Goal: Transaction & Acquisition: Purchase product/service

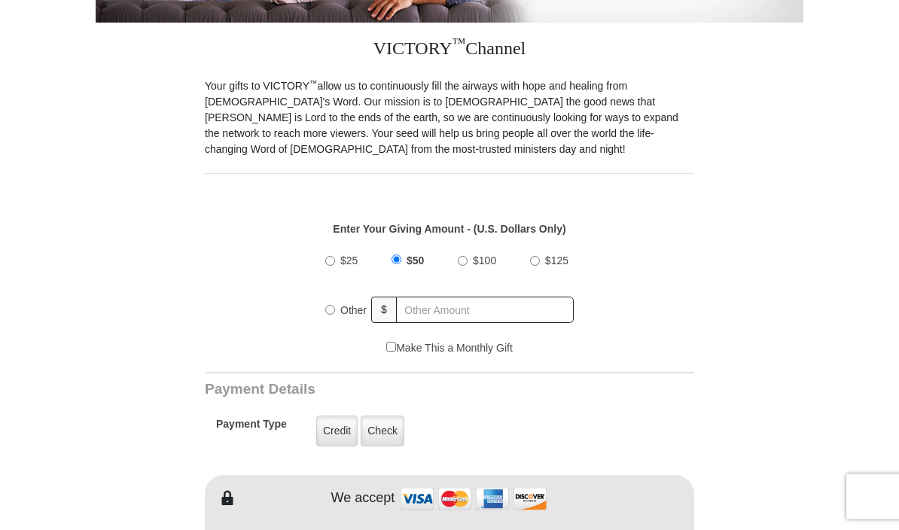
scroll to position [356, 0]
click at [332, 301] on div "Other" at bounding box center [348, 309] width 47 height 33
click at [334, 298] on div "Other" at bounding box center [348, 309] width 47 height 33
click at [331, 307] on input "Other" at bounding box center [330, 309] width 10 height 10
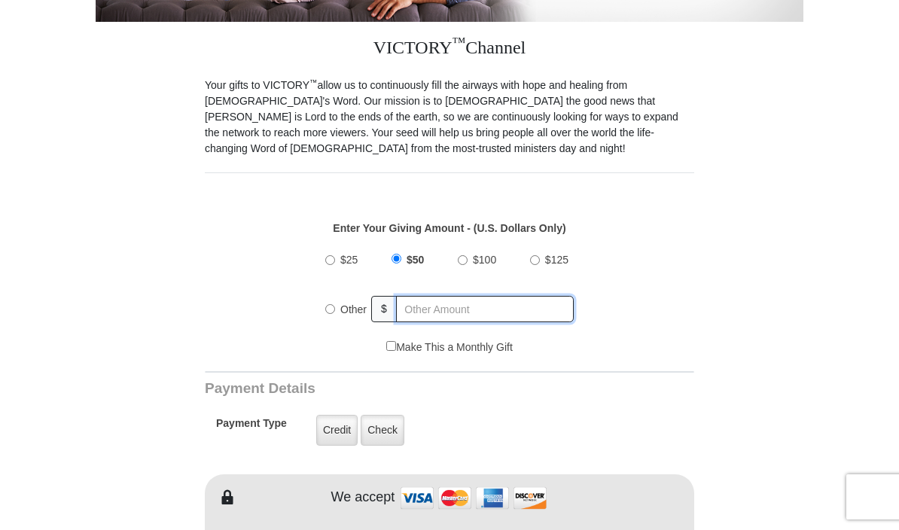
radio input "true"
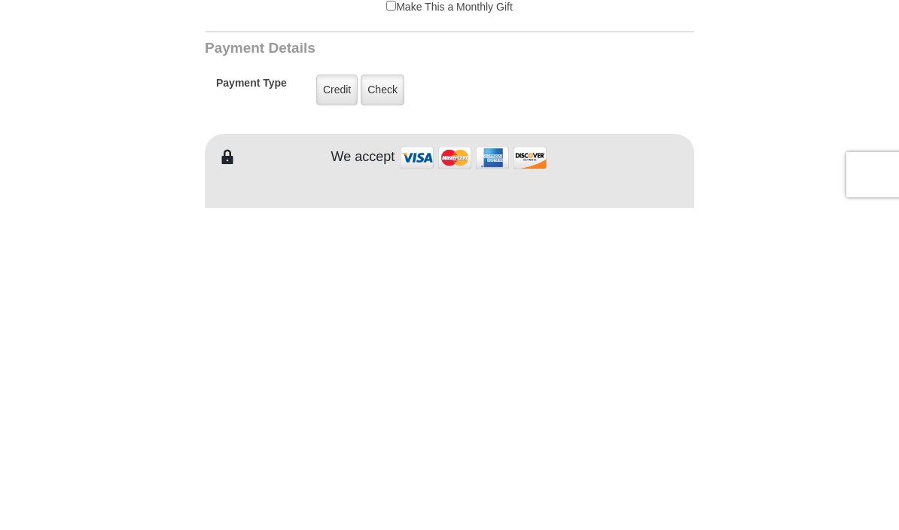
scroll to position [388, 0]
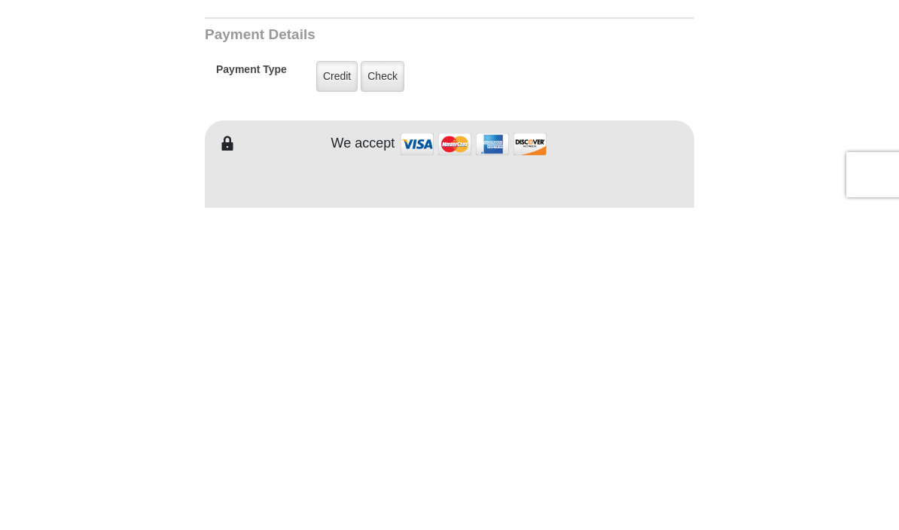
type input "260.00"
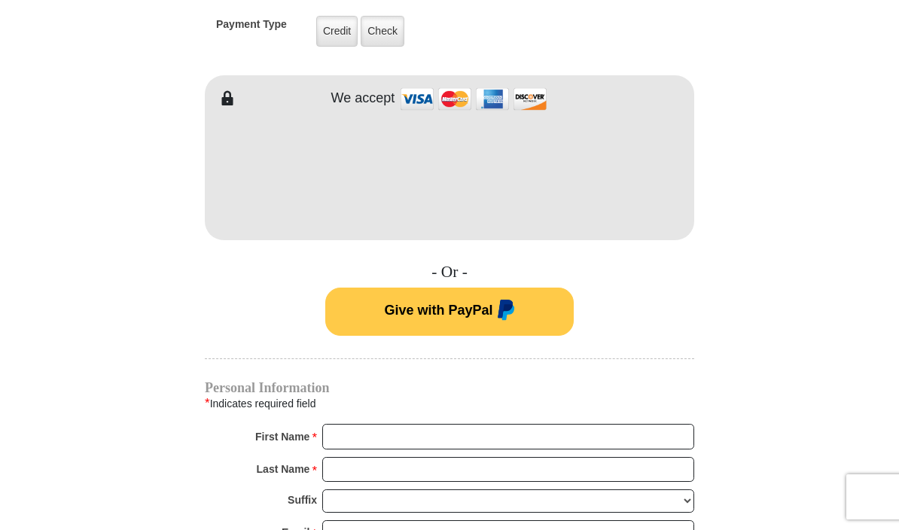
scroll to position [755, 0]
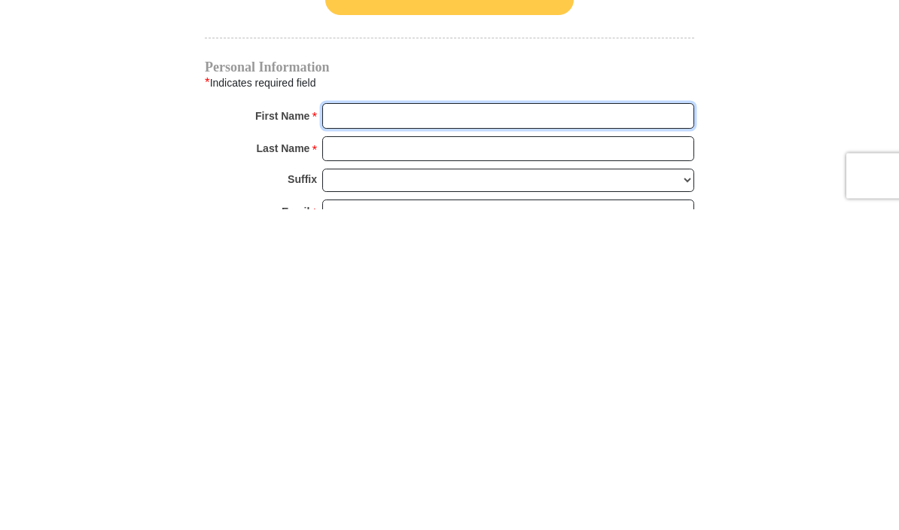
click at [544, 425] on input "First Name *" at bounding box center [508, 438] width 372 height 26
type input "Clara"
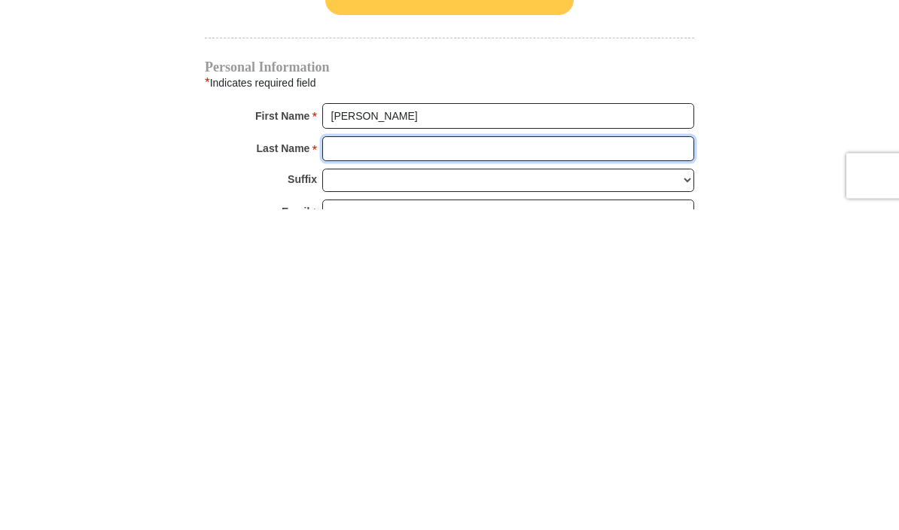
type input "Barrio"
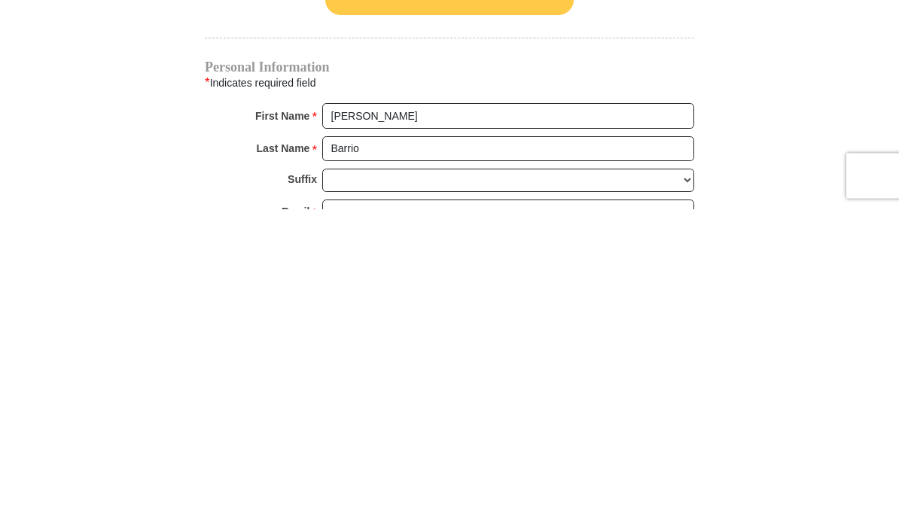
scroll to position [1076, 0]
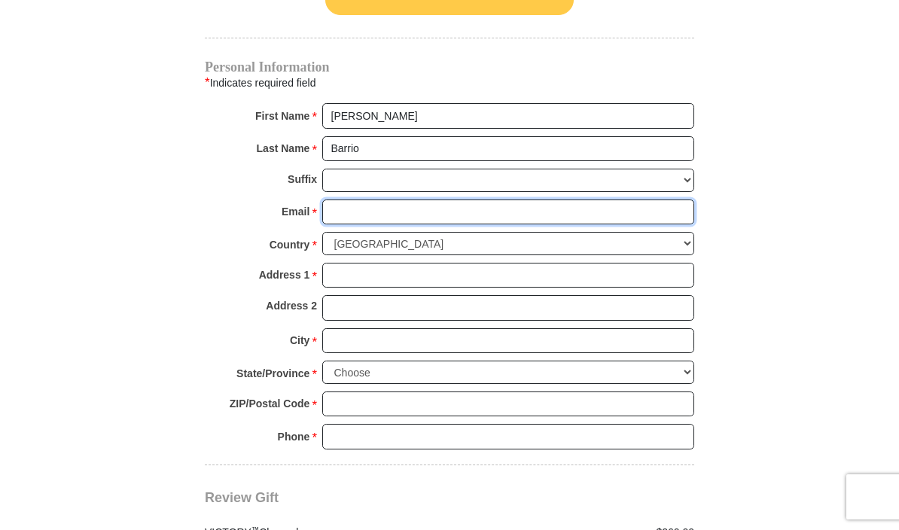
click at [478, 214] on input "Email *" at bounding box center [508, 213] width 372 height 26
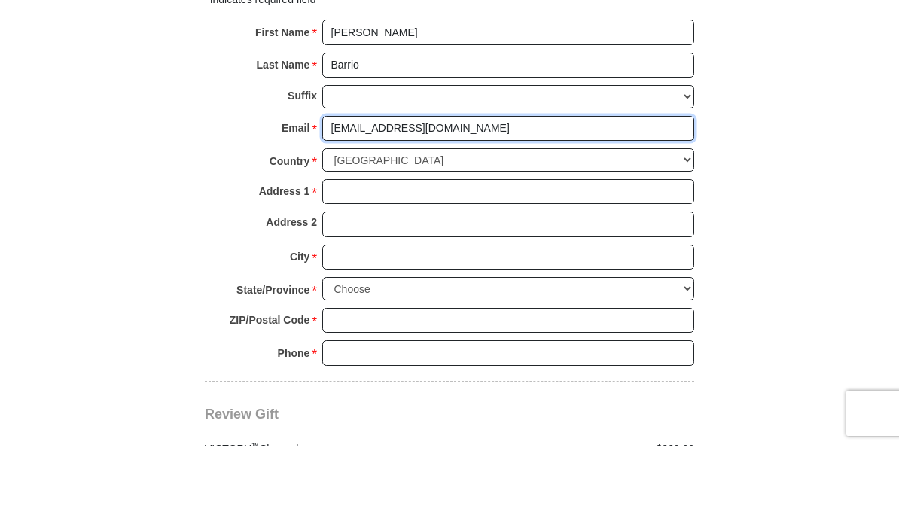
type input "barrio888@hotmail.com"
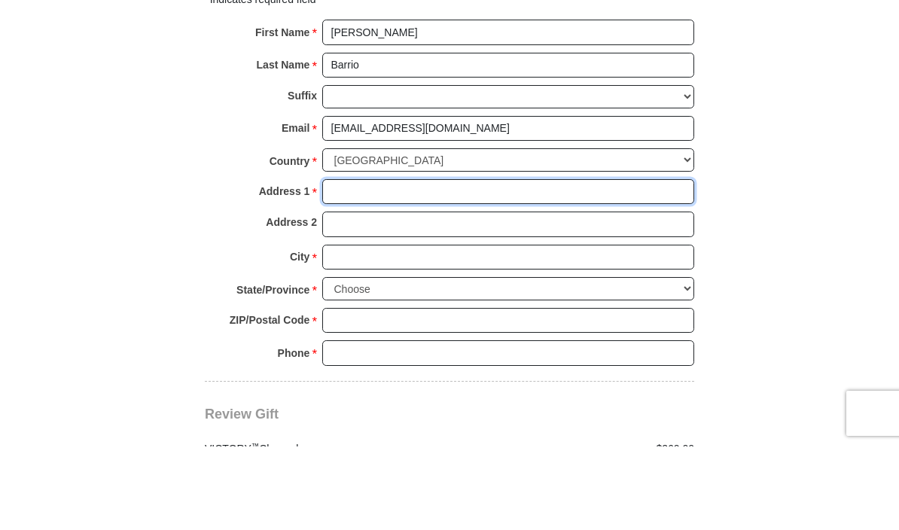
click at [551, 263] on input "Address 1 *" at bounding box center [508, 276] width 372 height 26
type input "601 Avalon Dr"
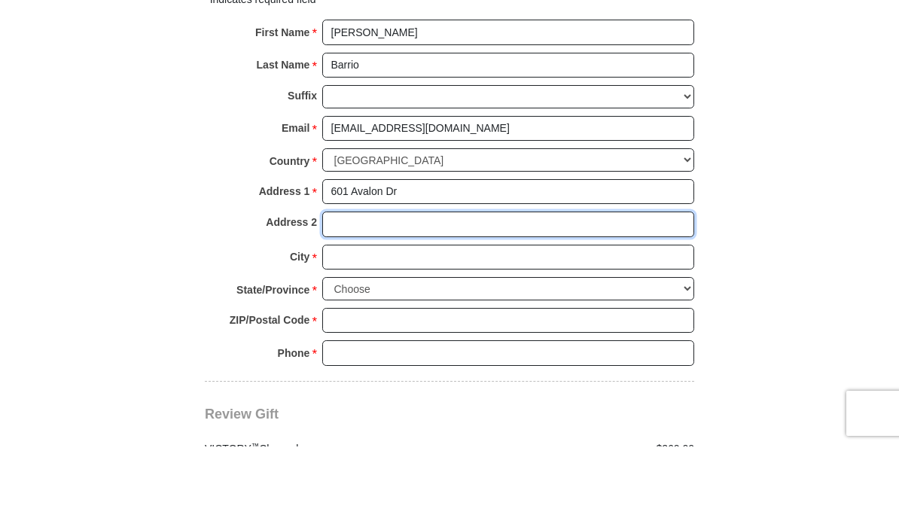
type input "Unit 6416"
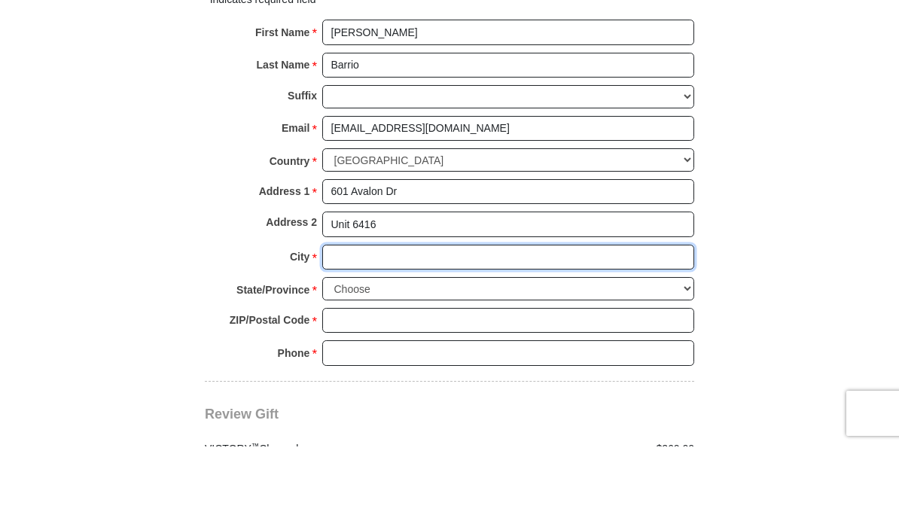
type input "Wood Ridge"
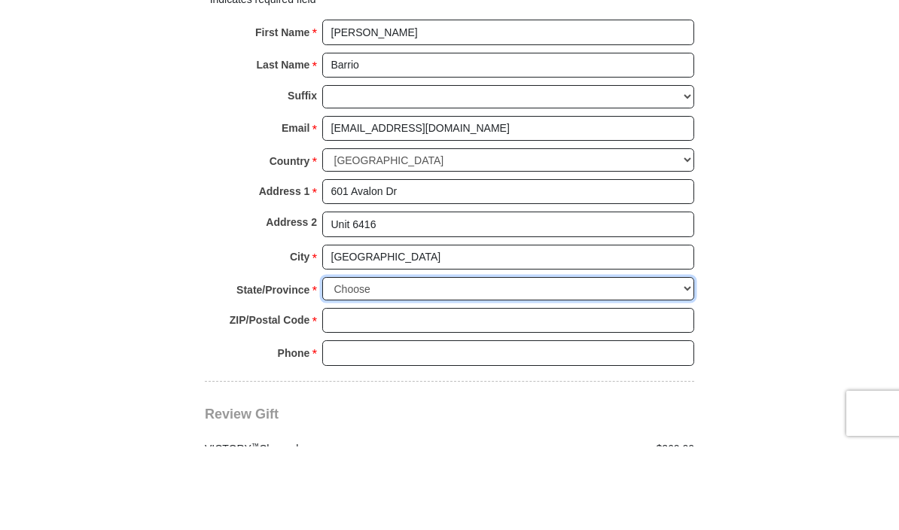
select select "NJ"
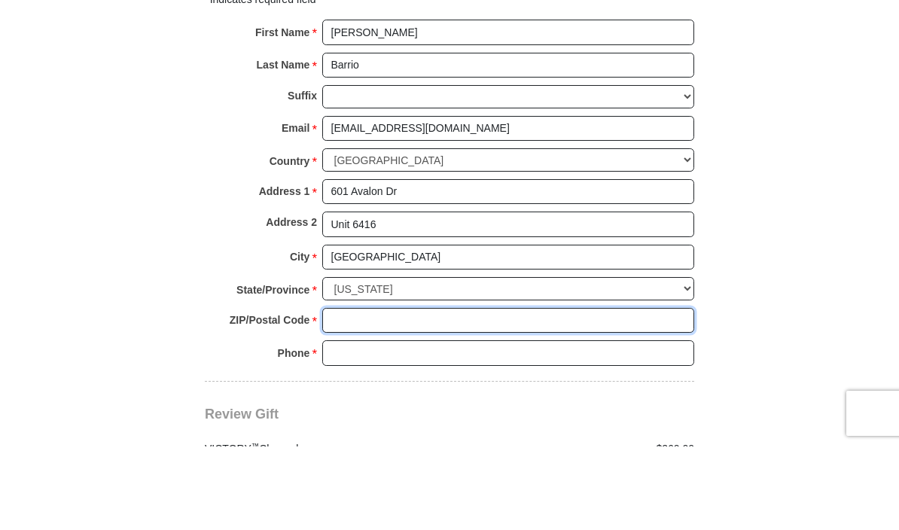
type input "07075"
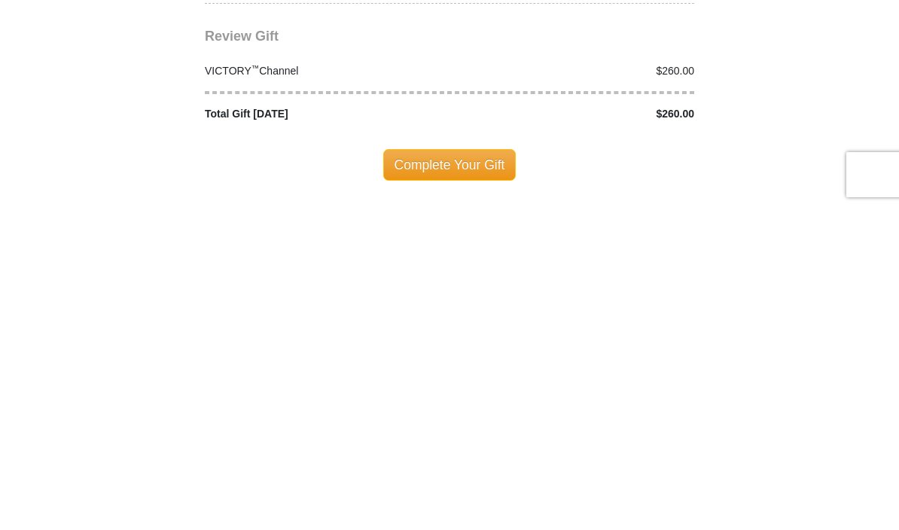
scroll to position [1311, 0]
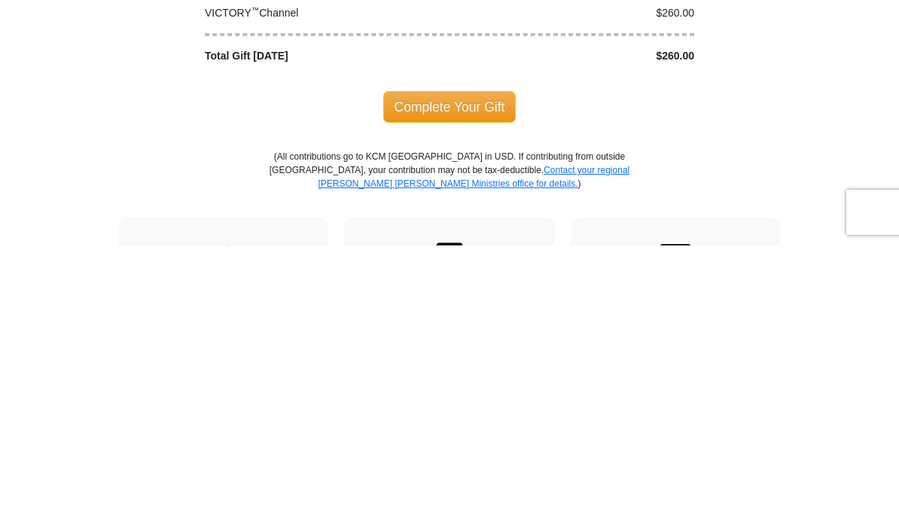
type input "8622491509"
click at [481, 376] on span "Complete Your Gift" at bounding box center [449, 392] width 133 height 32
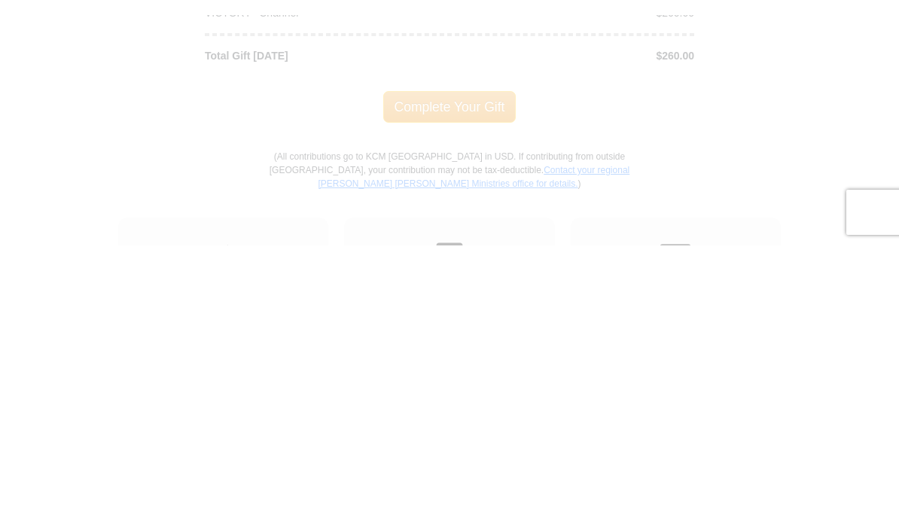
scroll to position [1596, 0]
